Goal: Task Accomplishment & Management: Use online tool/utility

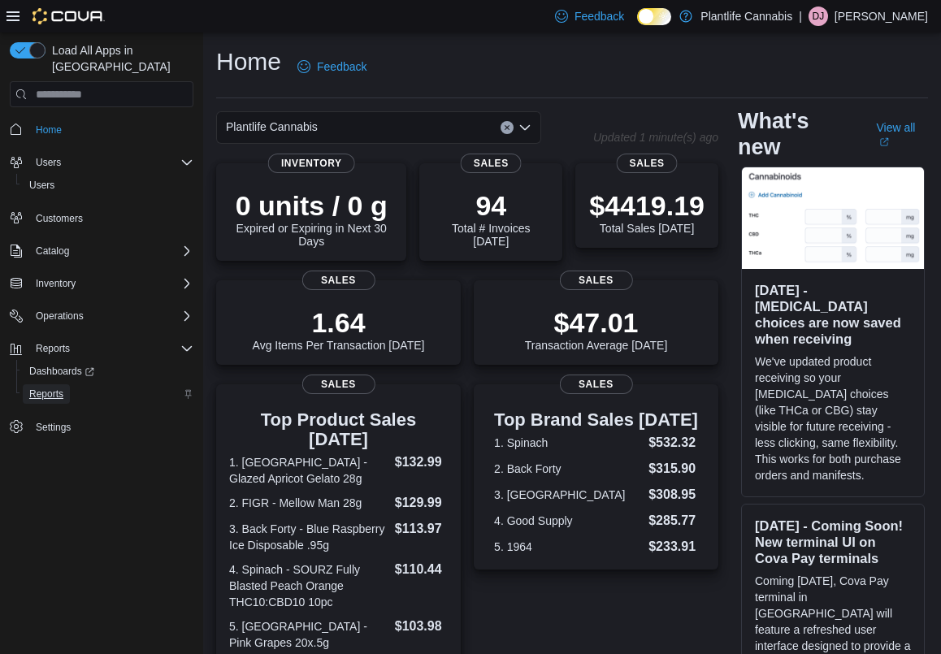
click at [59, 388] on span "Reports" at bounding box center [46, 394] width 34 height 13
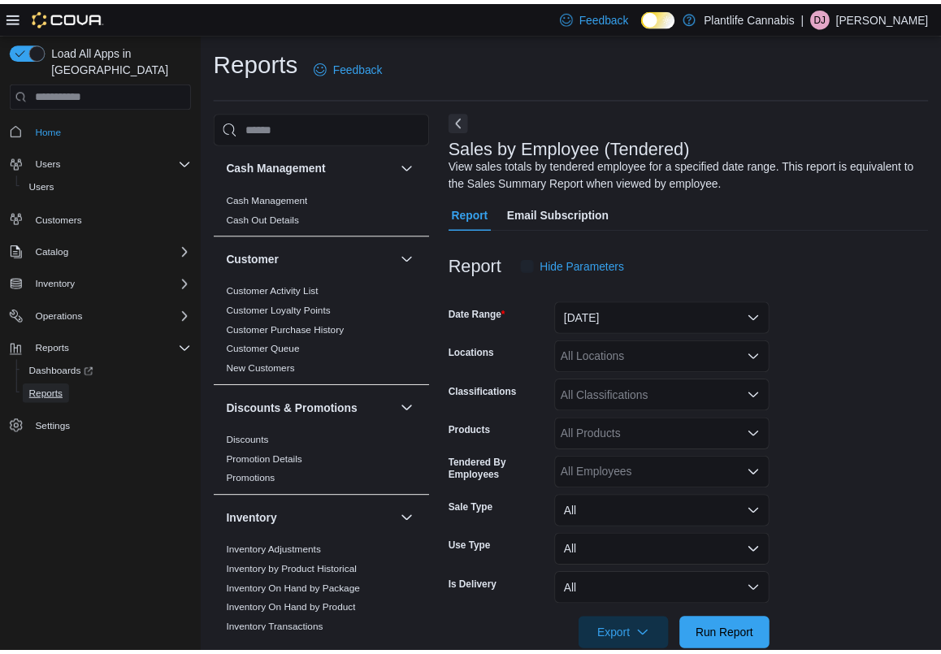
scroll to position [31, 0]
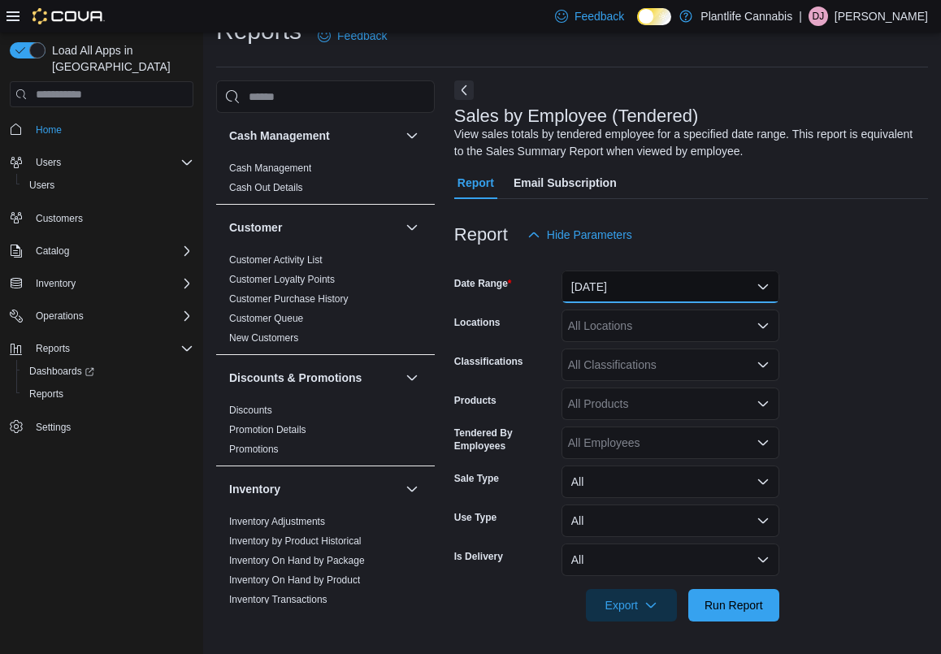
click at [722, 278] on button "[DATE]" at bounding box center [671, 287] width 218 height 33
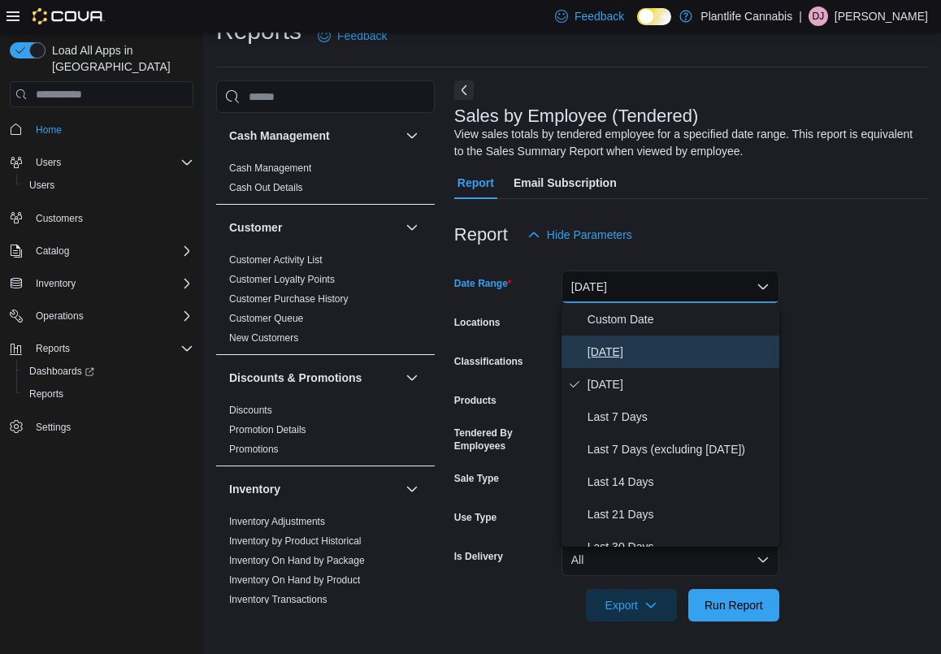
click at [704, 345] on span "[DATE]" at bounding box center [680, 352] width 185 height 20
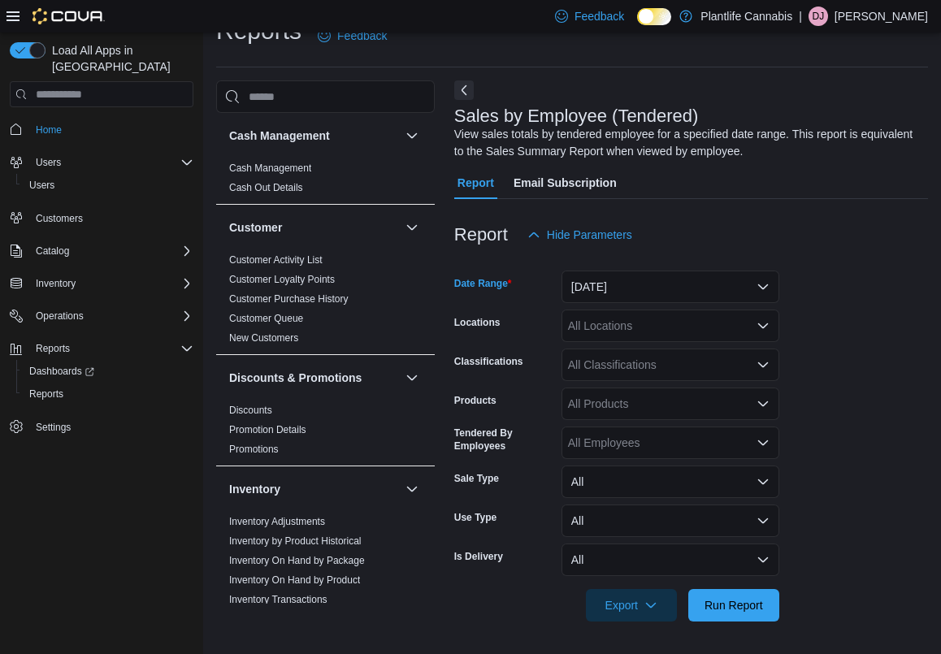
click at [662, 326] on div "All Locations" at bounding box center [671, 326] width 218 height 33
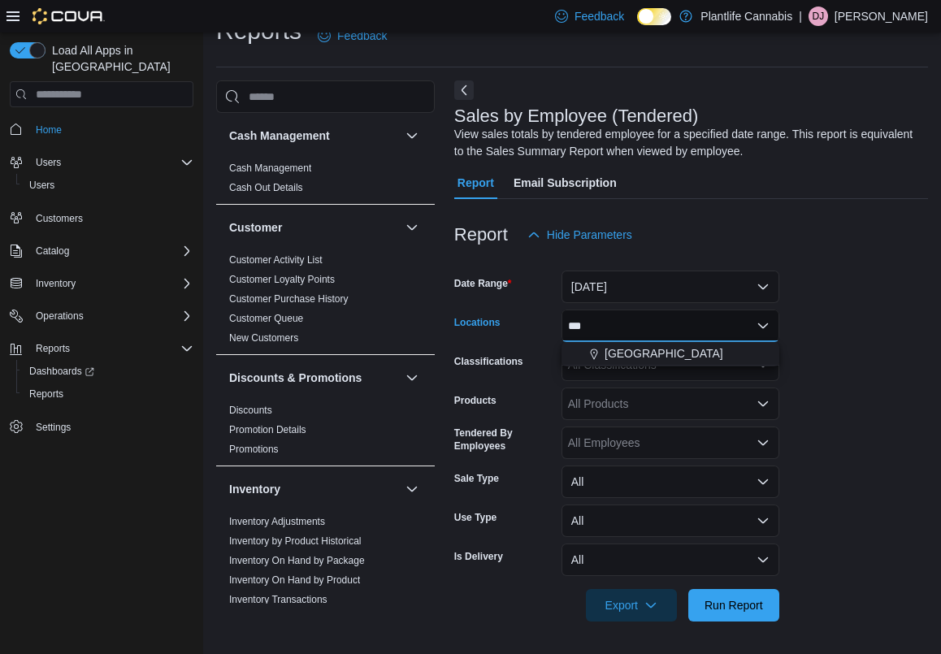
type input "***"
click at [610, 331] on div "***" at bounding box center [671, 326] width 218 height 33
click at [624, 358] on span "[GEOGRAPHIC_DATA]" at bounding box center [664, 354] width 119 height 16
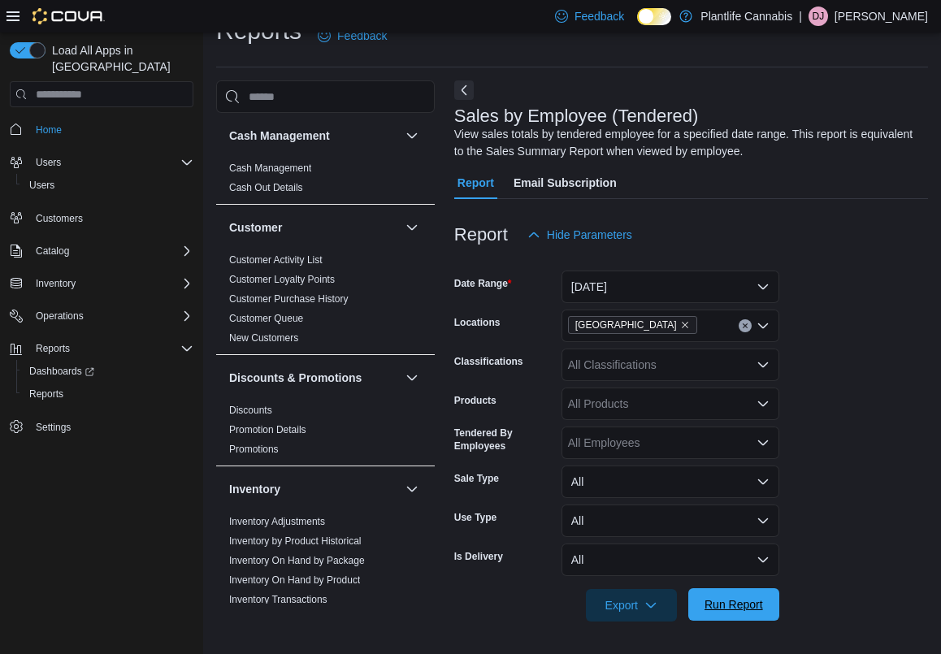
click at [757, 607] on span "Run Report" at bounding box center [734, 605] width 59 height 16
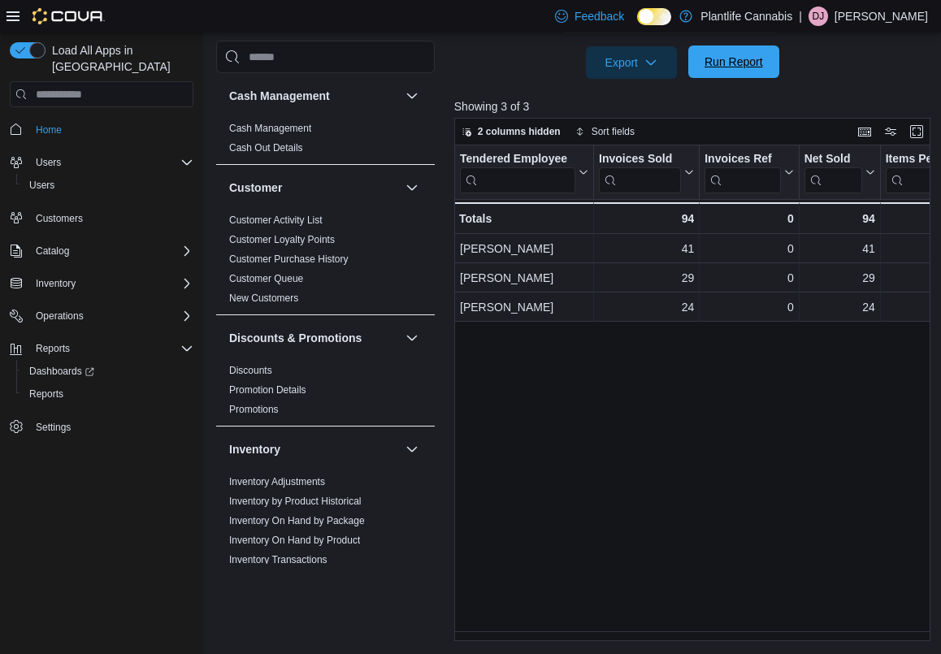
click at [735, 76] on span "Run Report" at bounding box center [734, 62] width 72 height 33
click at [741, 55] on span "Run Report" at bounding box center [734, 62] width 59 height 16
click at [748, 55] on span "Run Report" at bounding box center [734, 62] width 59 height 16
